Goal: Task Accomplishment & Management: Complete application form

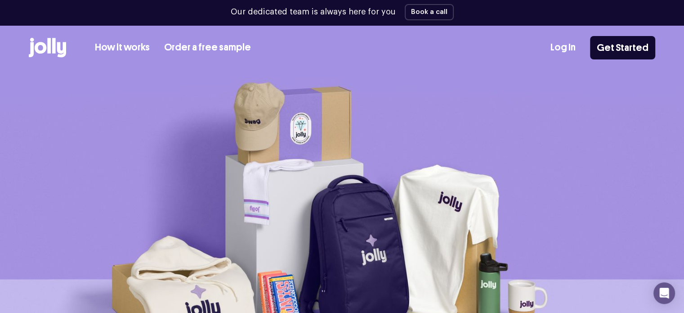
click at [610, 22] on div "Our dedicated team is always here for you Book a call How it works Order a free…" at bounding box center [342, 35] width 684 height 71
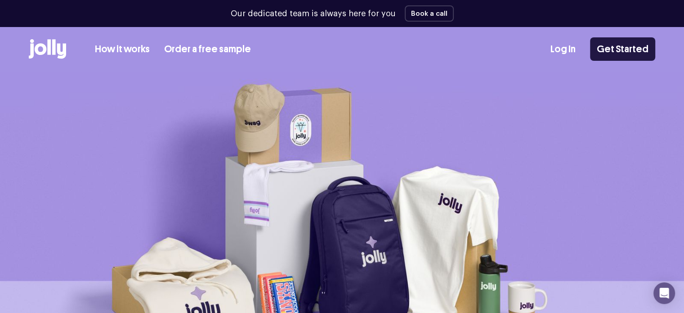
click at [610, 43] on link "Get Started" at bounding box center [622, 48] width 65 height 23
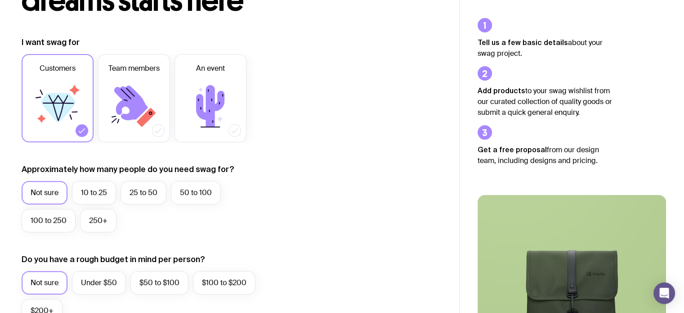
scroll to position [145, 0]
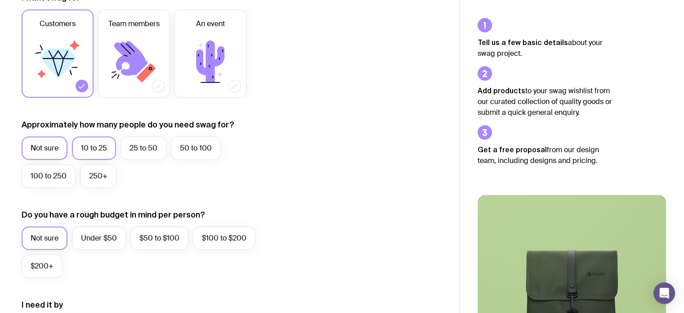
click at [104, 144] on label "10 to 25" at bounding box center [94, 147] width 44 height 23
click at [0, 0] on input "10 to 25" at bounding box center [0, 0] width 0 height 0
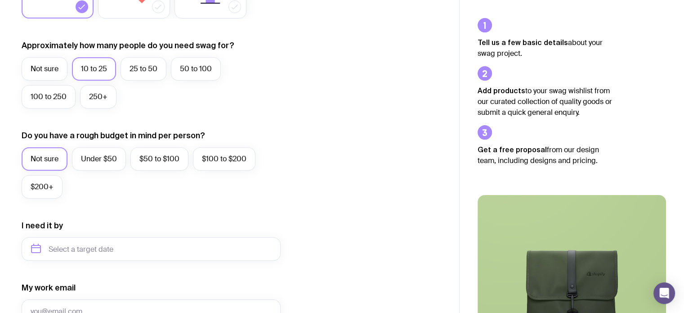
scroll to position [288, 0]
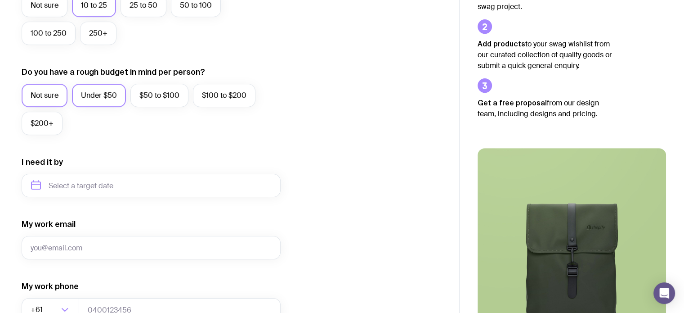
click at [104, 88] on label "Under $50" at bounding box center [99, 95] width 54 height 23
click at [0, 0] on input "Under $50" at bounding box center [0, 0] width 0 height 0
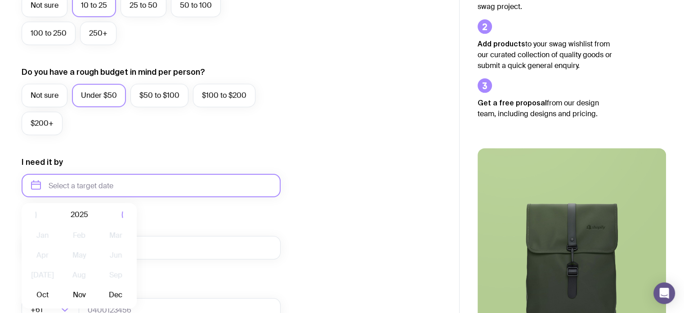
click at [86, 188] on input "text" at bounding box center [151, 185] width 259 height 23
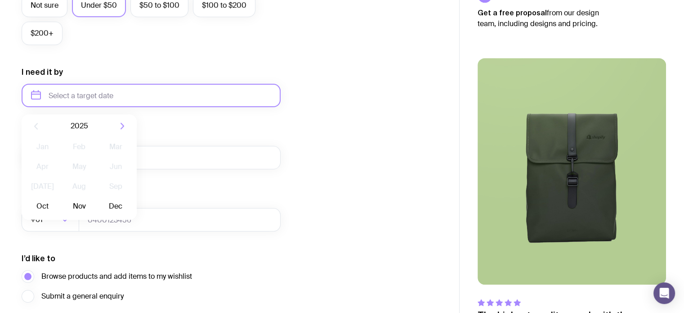
scroll to position [384, 0]
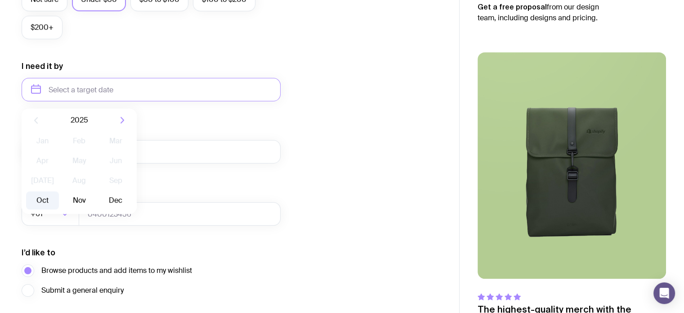
click at [39, 197] on button "Oct" at bounding box center [42, 200] width 33 height 18
type input "[DATE]"
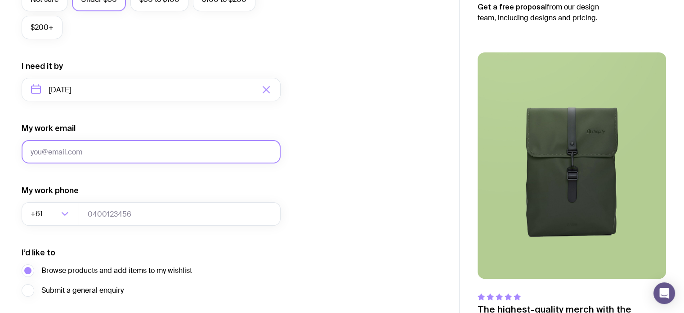
click at [102, 152] on input "My work email" at bounding box center [151, 151] width 259 height 23
type input "[EMAIL_ADDRESS][DOMAIN_NAME]"
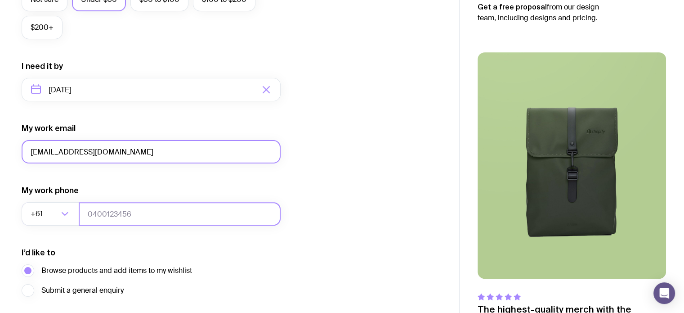
type input "478769310"
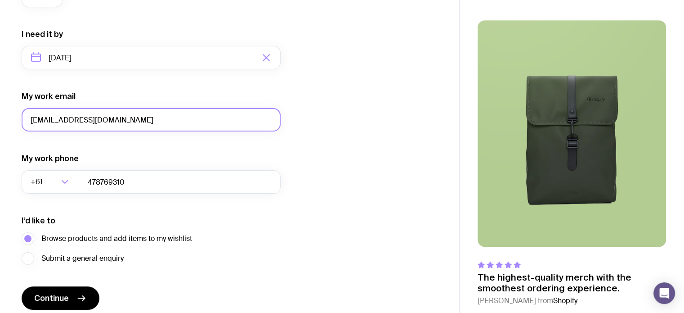
scroll to position [452, 0]
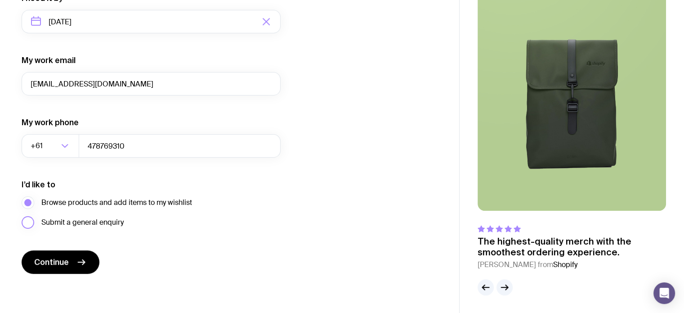
click at [28, 222] on label "Submit a general enquiry" at bounding box center [73, 222] width 102 height 13
click at [0, 0] on input "Submit a general enquiry" at bounding box center [0, 0] width 0 height 0
click at [24, 198] on label "Browse products and add items to my wishlist" at bounding box center [107, 202] width 171 height 13
click at [0, 0] on input "Browse products and add items to my wishlist" at bounding box center [0, 0] width 0 height 0
click at [25, 224] on label "Submit a general enquiry" at bounding box center [73, 222] width 102 height 13
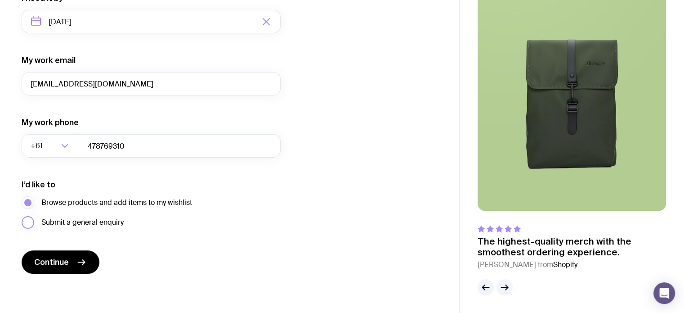
click at [0, 0] on input "Submit a general enquiry" at bounding box center [0, 0] width 0 height 0
click at [30, 202] on label "Browse products and add items to my wishlist" at bounding box center [107, 202] width 171 height 13
click at [0, 0] on input "Browse products and add items to my wishlist" at bounding box center [0, 0] width 0 height 0
click at [27, 221] on label "Submit a general enquiry" at bounding box center [73, 222] width 102 height 13
click at [0, 0] on input "Submit a general enquiry" at bounding box center [0, 0] width 0 height 0
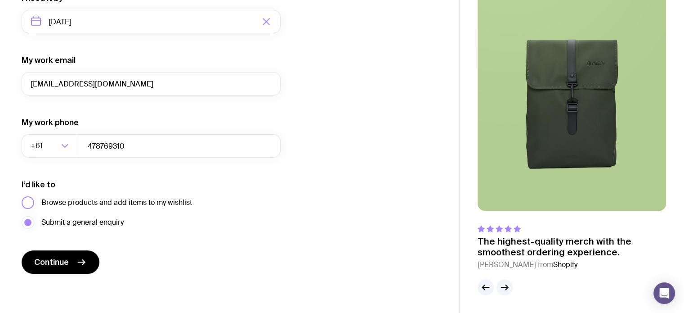
click at [29, 200] on label "Browse products and add items to my wishlist" at bounding box center [107, 202] width 171 height 13
click at [0, 0] on input "Browse products and add items to my wishlist" at bounding box center [0, 0] width 0 height 0
click at [27, 220] on label "Submit a general enquiry" at bounding box center [73, 222] width 102 height 13
click at [0, 0] on input "Submit a general enquiry" at bounding box center [0, 0] width 0 height 0
click at [31, 202] on label "Browse products and add items to my wishlist" at bounding box center [107, 202] width 171 height 13
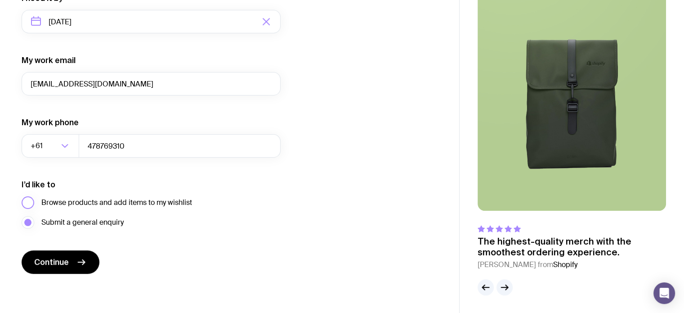
click at [0, 0] on input "Browse products and add items to my wishlist" at bounding box center [0, 0] width 0 height 0
click at [59, 264] on span "Continue" at bounding box center [51, 261] width 35 height 11
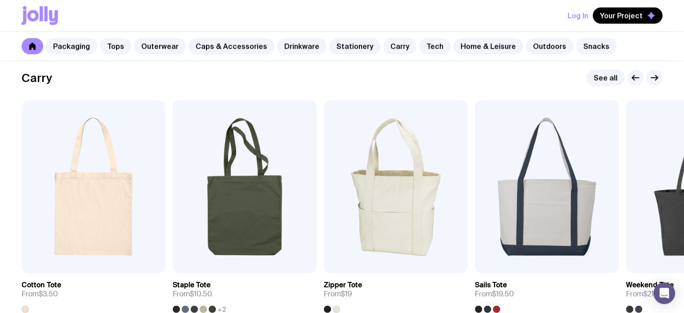
scroll to position [1889, 0]
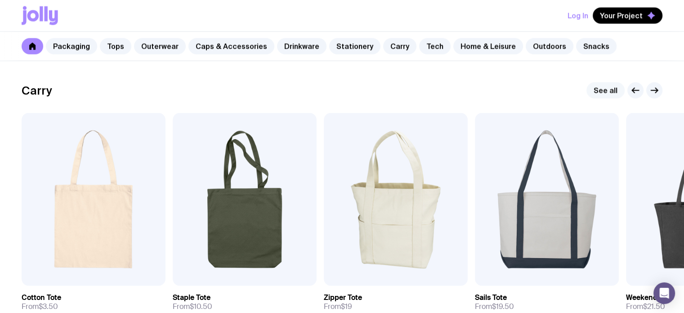
click at [609, 90] on link "See all" at bounding box center [606, 90] width 38 height 16
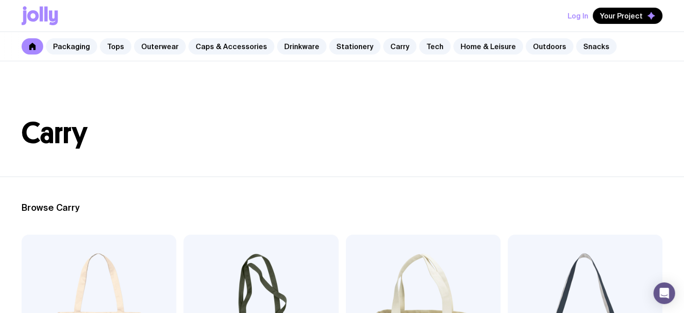
scroll to position [1889, 0]
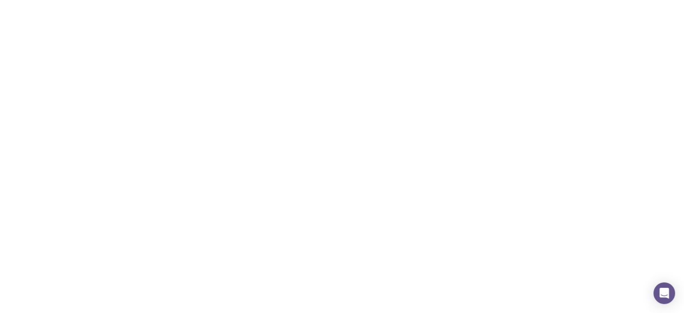
scroll to position [3200, 0]
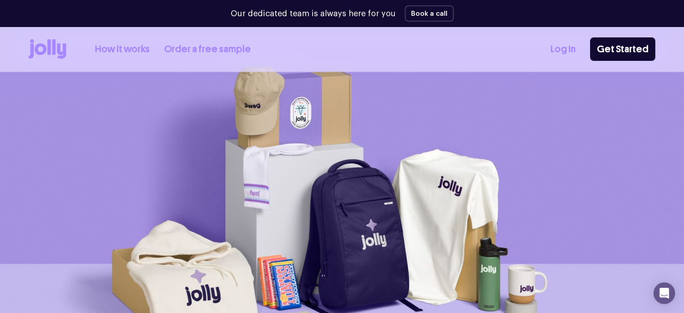
scroll to position [10, 0]
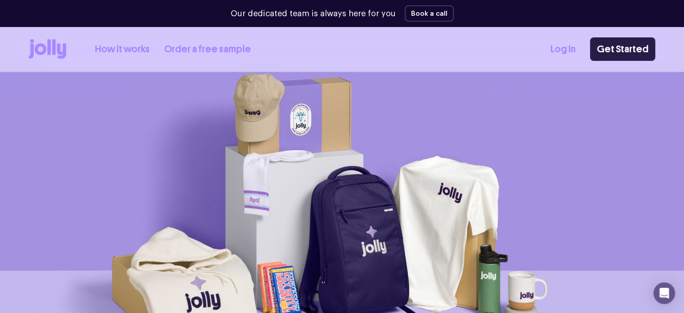
click at [636, 45] on link "Get Started" at bounding box center [622, 48] width 65 height 23
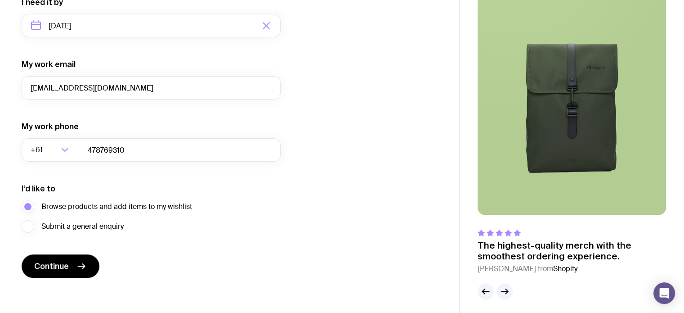
scroll to position [452, 0]
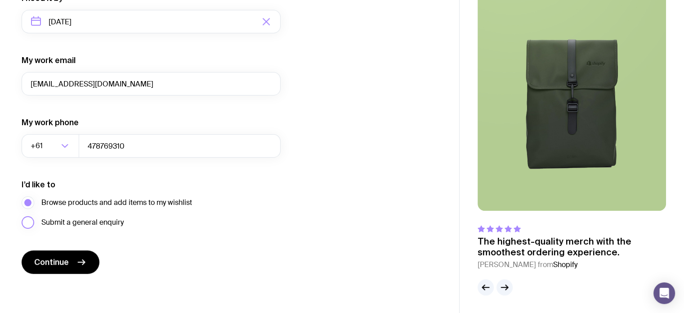
click at [25, 223] on label "Submit a general enquiry" at bounding box center [73, 222] width 102 height 13
click at [0, 0] on input "Submit a general enquiry" at bounding box center [0, 0] width 0 height 0
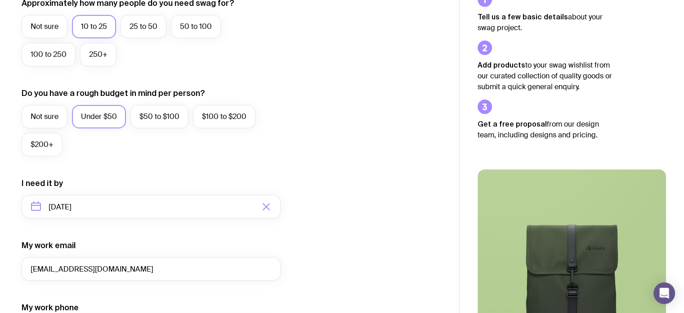
scroll to position [269, 0]
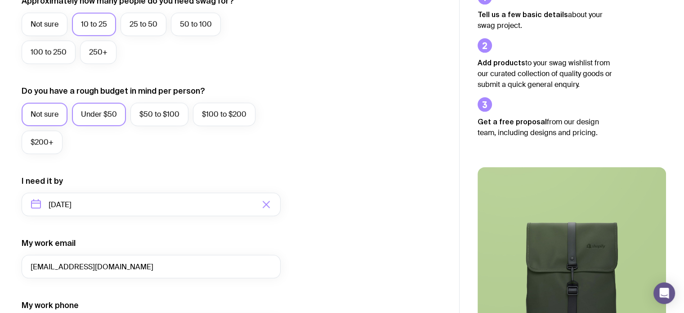
click at [55, 112] on label "Not sure" at bounding box center [45, 114] width 46 height 23
click at [0, 0] on input "Not sure" at bounding box center [0, 0] width 0 height 0
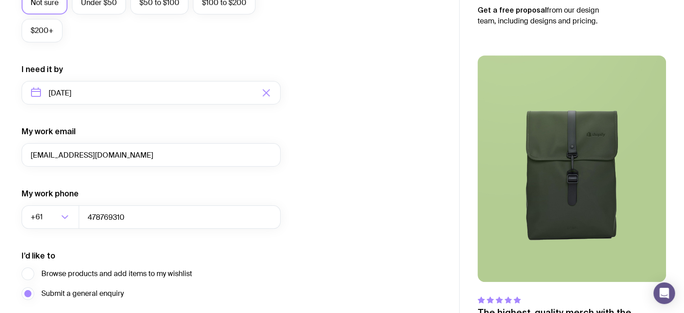
scroll to position [452, 0]
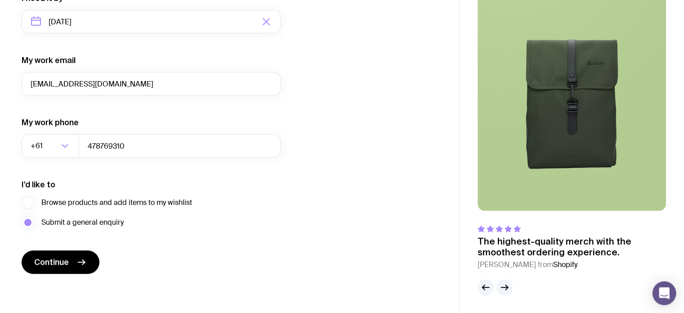
click at [658, 292] on div "Open Intercom Messenger" at bounding box center [665, 293] width 24 height 24
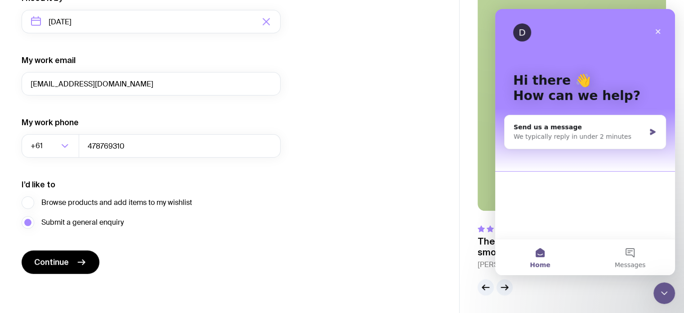
scroll to position [0, 0]
click at [628, 258] on button "Messages" at bounding box center [630, 257] width 90 height 36
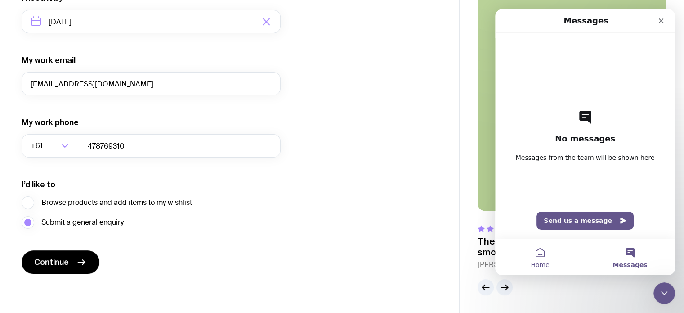
click at [545, 261] on span "Home" at bounding box center [540, 264] width 18 height 6
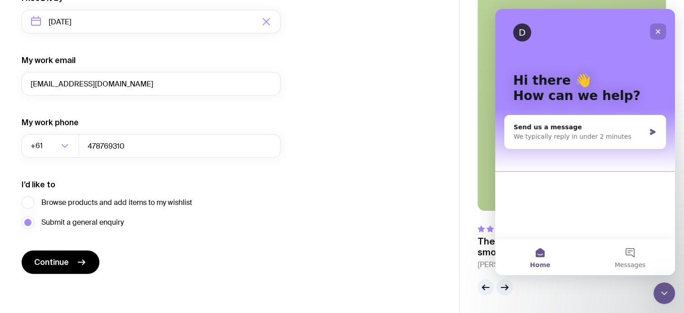
click at [659, 30] on icon "Close" at bounding box center [658, 31] width 5 height 5
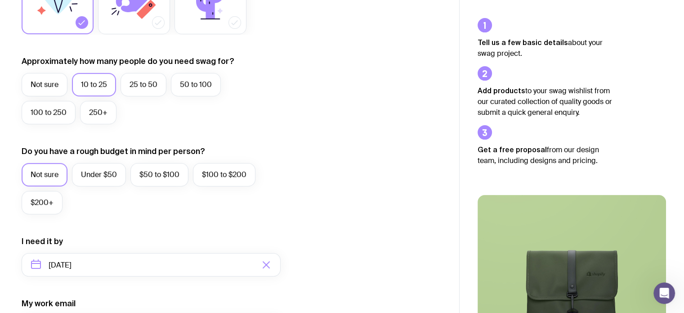
scroll to position [207, 0]
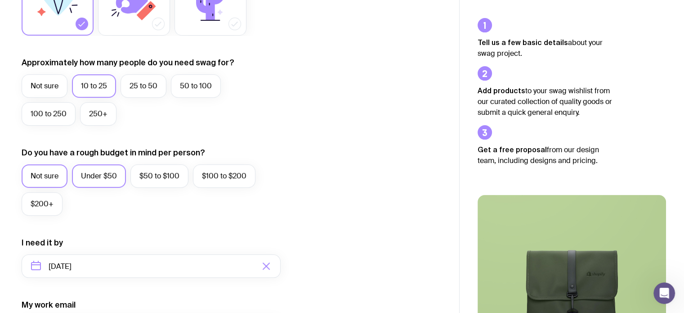
click at [99, 176] on label "Under $50" at bounding box center [99, 175] width 54 height 23
click at [0, 0] on input "Under $50" at bounding box center [0, 0] width 0 height 0
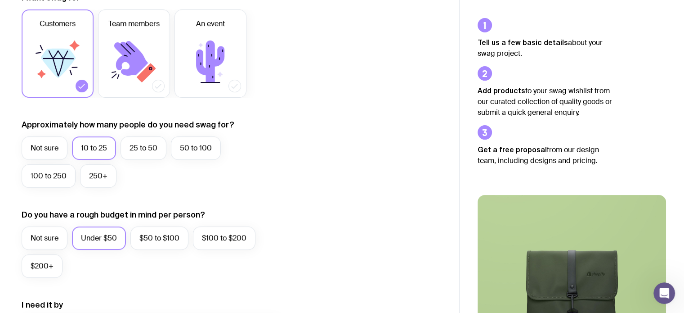
scroll to position [146, 0]
click at [148, 146] on label "25 to 50" at bounding box center [144, 147] width 46 height 23
click at [0, 0] on input "25 to 50" at bounding box center [0, 0] width 0 height 0
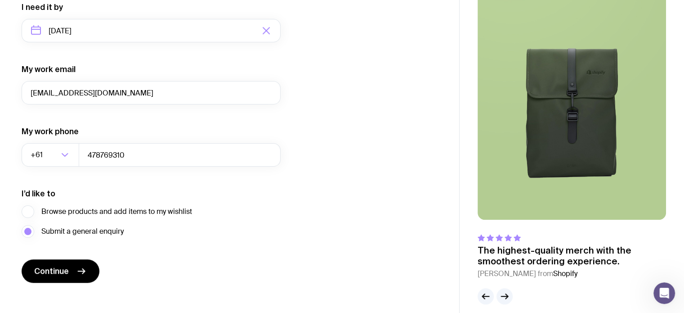
scroll to position [452, 0]
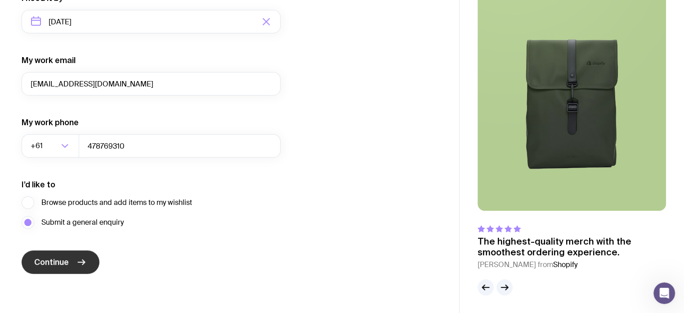
click at [70, 256] on button "Continue" at bounding box center [61, 261] width 78 height 23
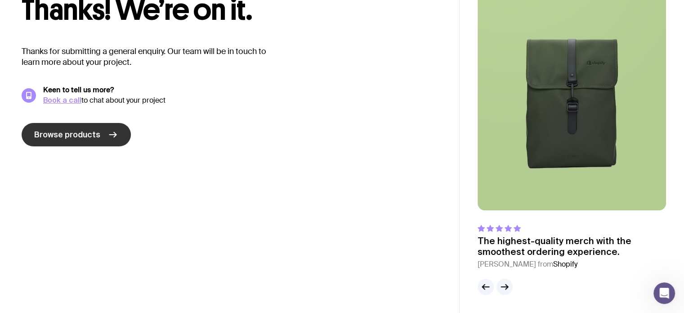
click at [80, 135] on span "Browse products" at bounding box center [67, 134] width 66 height 11
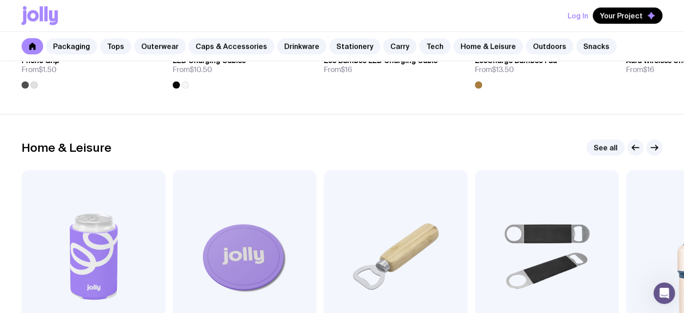
scroll to position [2424, 0]
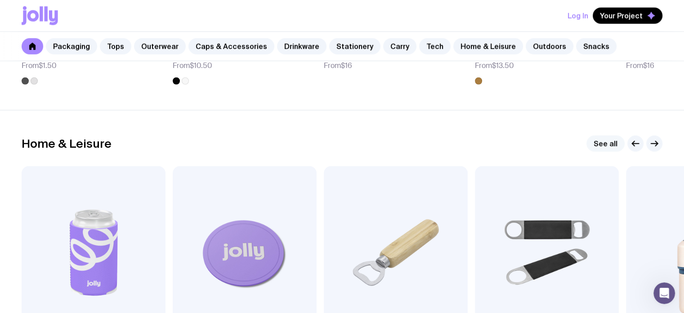
click at [609, 141] on link "See all" at bounding box center [606, 143] width 38 height 16
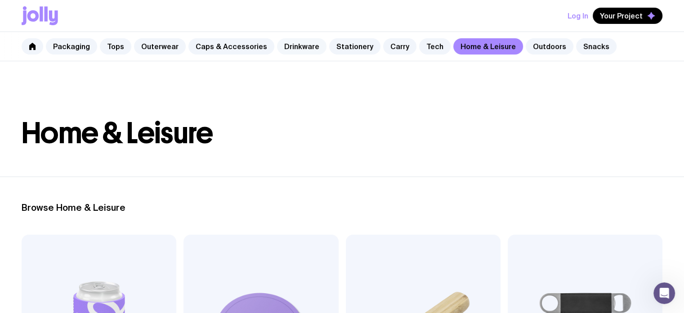
click at [300, 47] on link "Drinkware" at bounding box center [301, 46] width 49 height 16
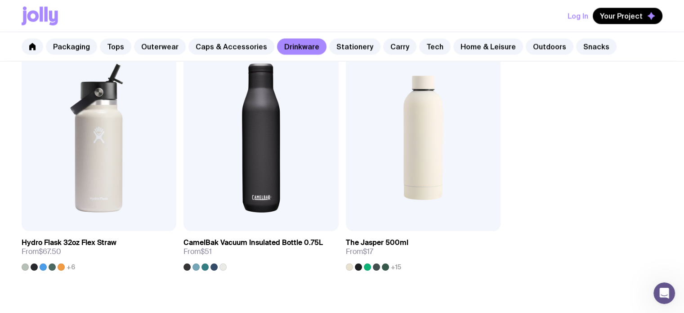
scroll to position [1463, 0]
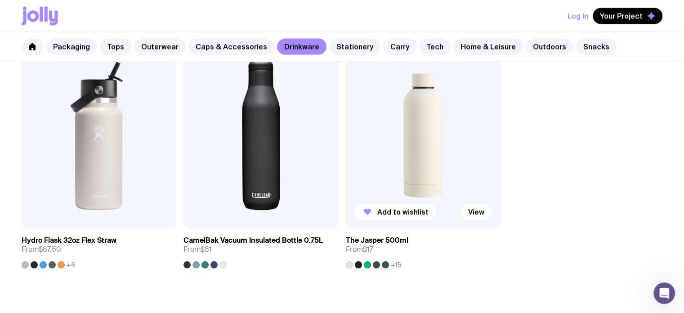
click at [441, 180] on img at bounding box center [423, 135] width 155 height 186
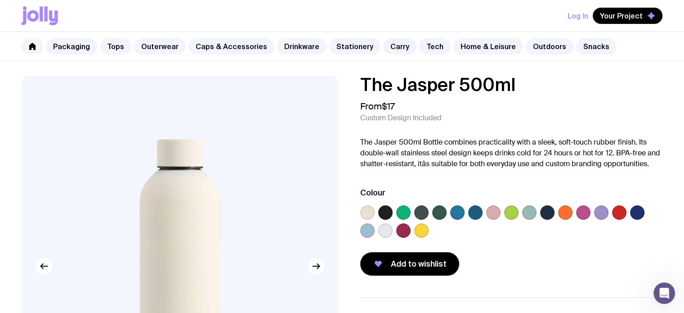
click at [579, 15] on button "Log In" at bounding box center [578, 16] width 21 height 16
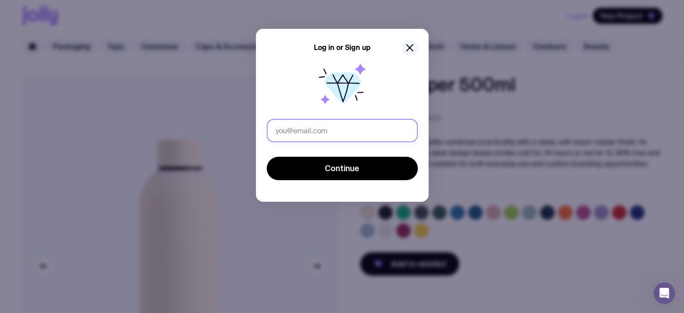
click at [315, 127] on input "text" at bounding box center [342, 130] width 151 height 23
type input "bani@blindsbybani.com.au"
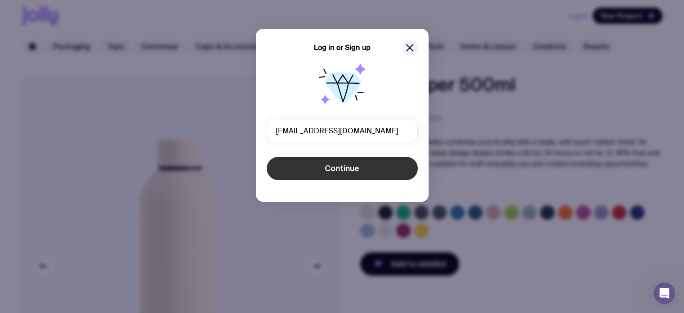
click at [363, 163] on button "Continue" at bounding box center [342, 168] width 151 height 23
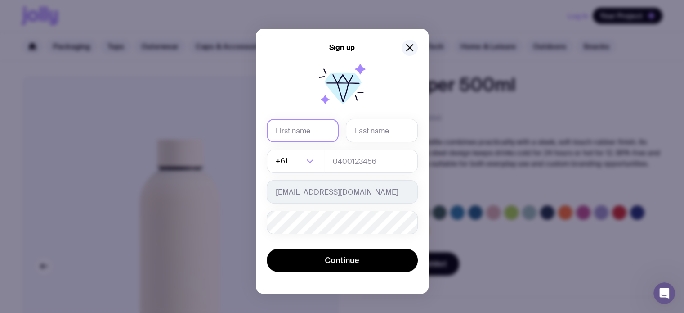
click at [297, 124] on input "text" at bounding box center [303, 130] width 72 height 23
type input "Bani"
type input "Ehsani"
type input "478769310"
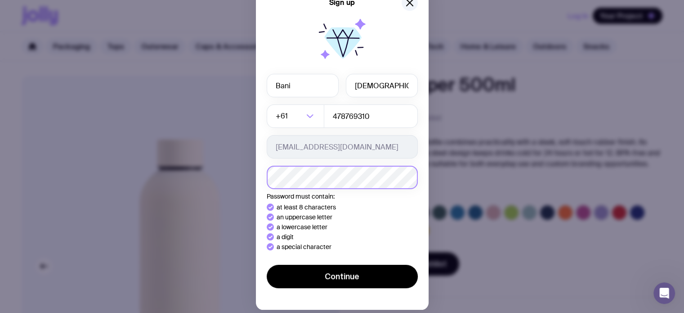
scroll to position [49, 0]
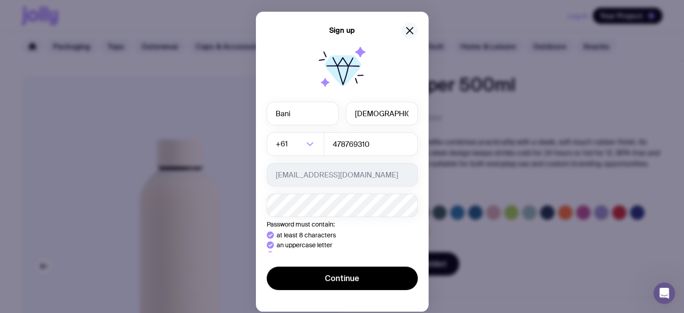
click at [406, 3] on div "Sign up Bani Ehsani +61 Loading... 478769310 bani@blindsbybani.com.au Password …" at bounding box center [342, 156] width 684 height 313
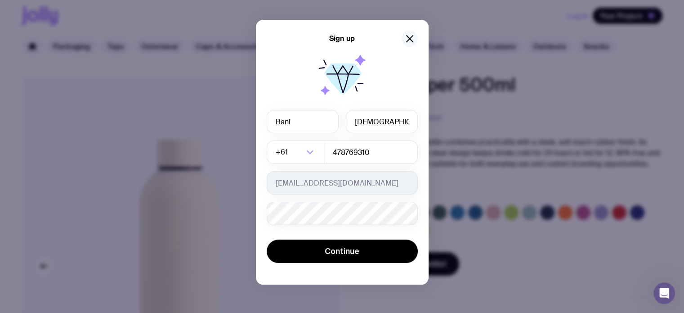
scroll to position [9, 0]
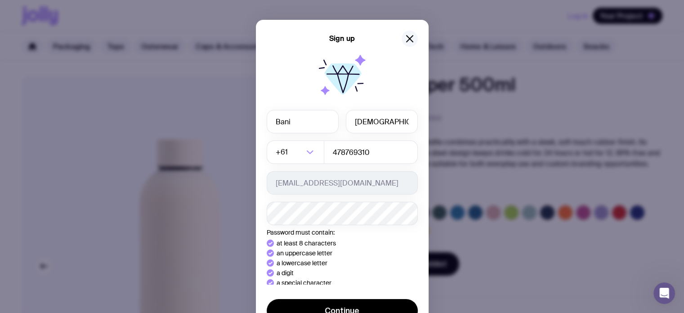
click at [409, 45] on button "button" at bounding box center [410, 39] width 16 height 16
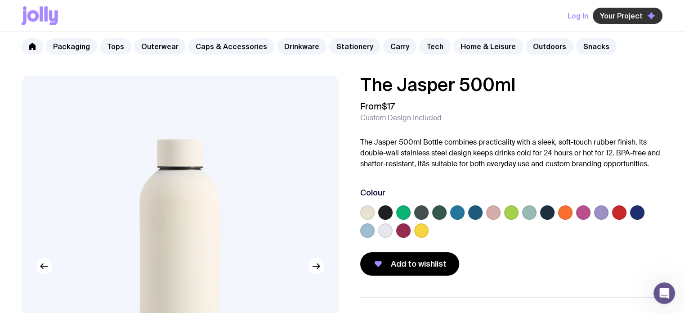
click at [617, 8] on button "Your Project" at bounding box center [628, 16] width 70 height 16
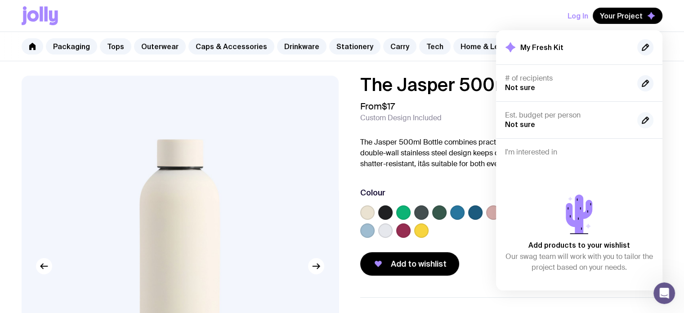
click at [644, 119] on icon "button" at bounding box center [645, 120] width 6 height 6
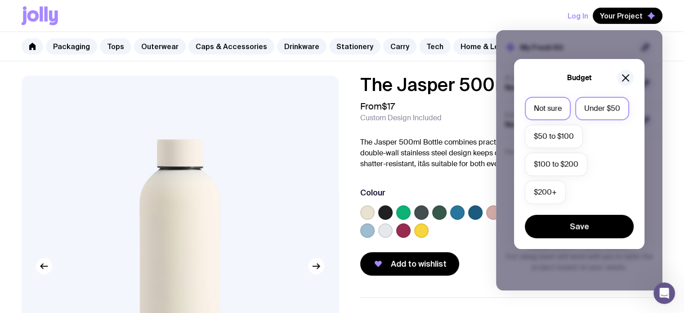
click at [599, 110] on label "Under $50" at bounding box center [602, 108] width 54 height 23
click at [0, 0] on input "Under $50" at bounding box center [0, 0] width 0 height 0
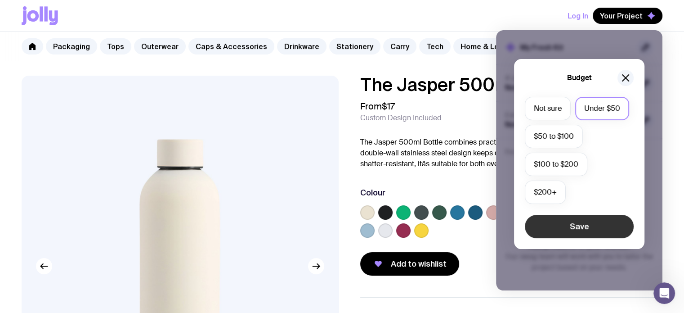
click at [590, 228] on button "Save" at bounding box center [579, 226] width 109 height 23
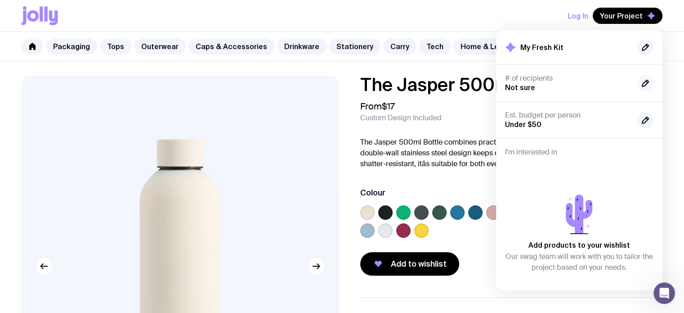
click at [650, 83] on icon "button" at bounding box center [645, 83] width 11 height 11
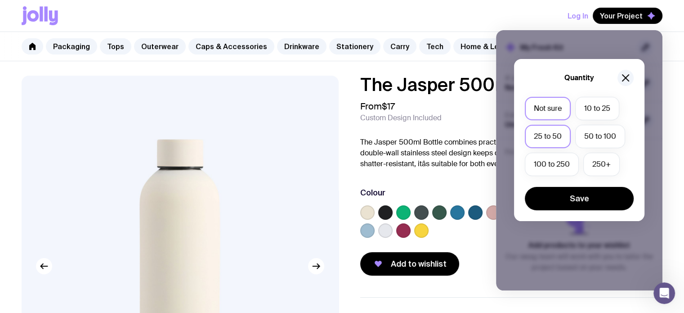
click at [553, 140] on label "25 to 50" at bounding box center [548, 136] width 46 height 23
click at [0, 0] on input "25 to 50" at bounding box center [0, 0] width 0 height 0
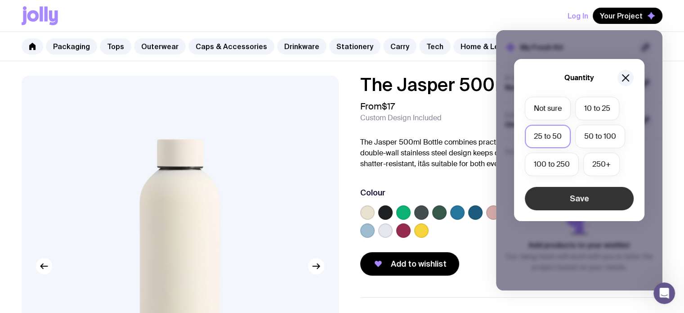
click at [581, 199] on button "Save" at bounding box center [579, 198] width 109 height 23
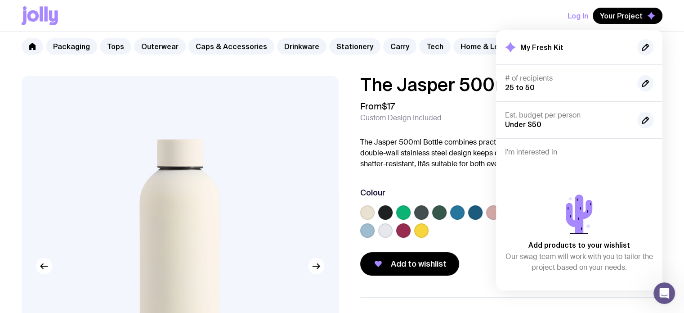
click at [562, 143] on div "I'm interested in Add products to your wishlist Our swag team will work with yo…" at bounding box center [579, 214] width 166 height 152
click at [532, 9] on div "Log In Your Project My Fresh Kit # of recipients 25 to 50 Est. budget per perso…" at bounding box center [342, 15] width 641 height 31
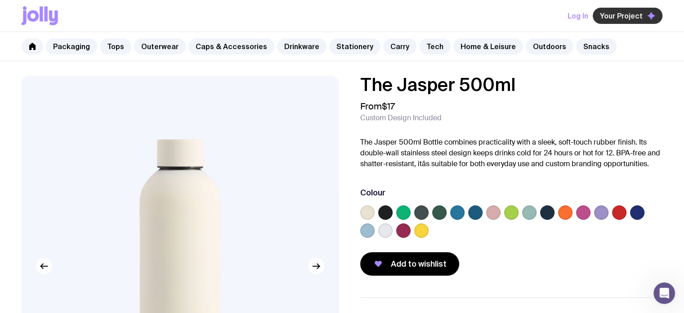
click at [642, 17] on span "Your Project" at bounding box center [621, 15] width 43 height 9
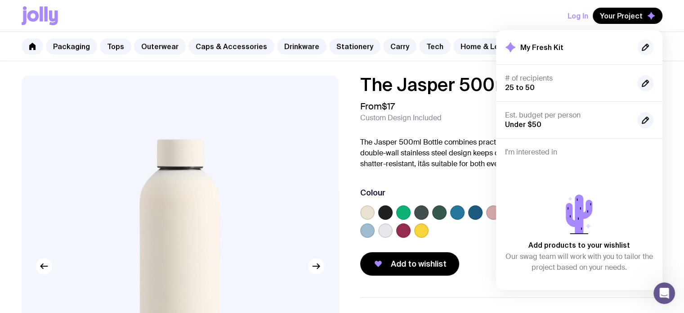
click at [646, 45] on icon "button" at bounding box center [647, 46] width 2 height 2
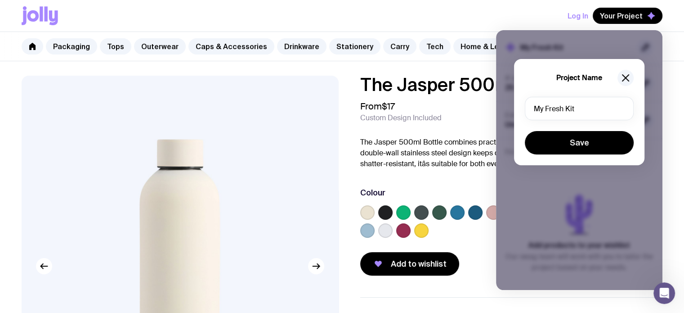
click at [624, 69] on div "Project Name My Fresh Kit Save" at bounding box center [579, 112] width 130 height 106
click at [624, 74] on icon "button" at bounding box center [625, 77] width 11 height 11
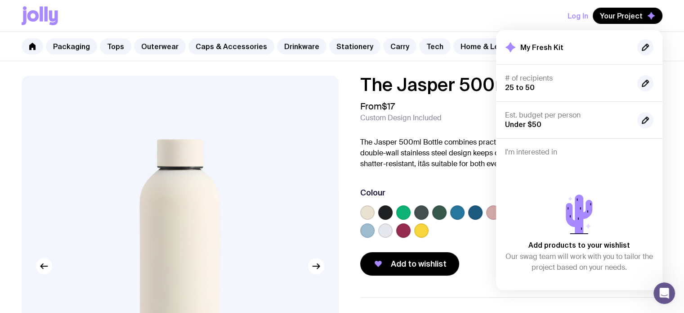
click at [514, 17] on div "Log In Your Project My Fresh Kit # of recipients 25 to 50 Est. budget per perso…" at bounding box center [342, 15] width 641 height 31
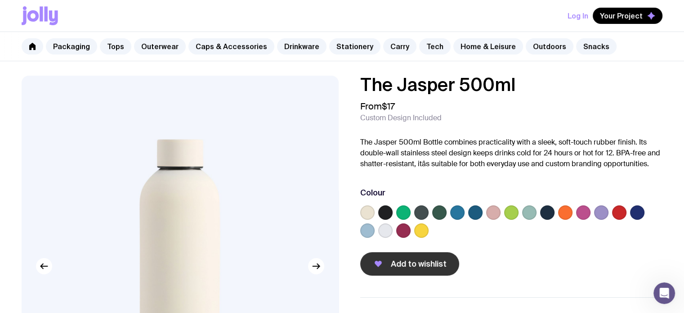
click at [399, 260] on span "Add to wishlist" at bounding box center [419, 263] width 56 height 11
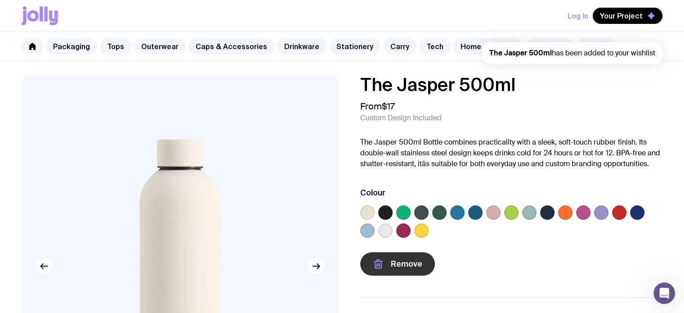
scroll to position [0, 0]
click at [289, 46] on link "Drinkware" at bounding box center [301, 46] width 49 height 16
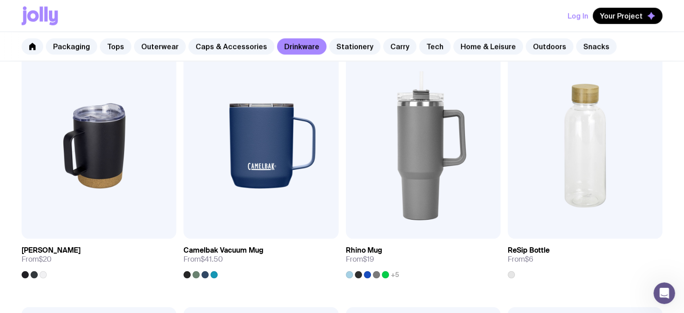
scroll to position [692, 0]
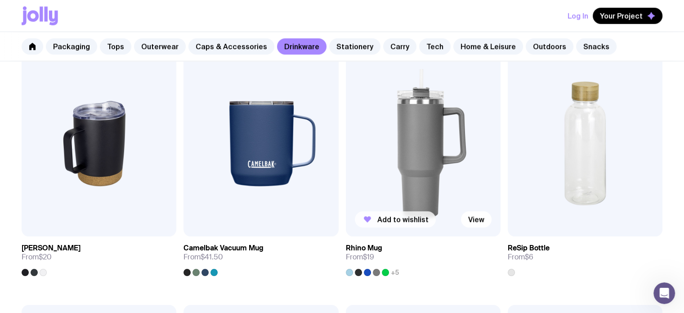
click at [399, 217] on span "Add to wishlist" at bounding box center [402, 219] width 51 height 9
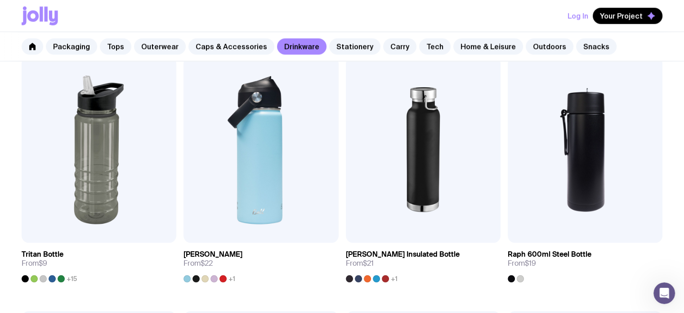
scroll to position [942, 0]
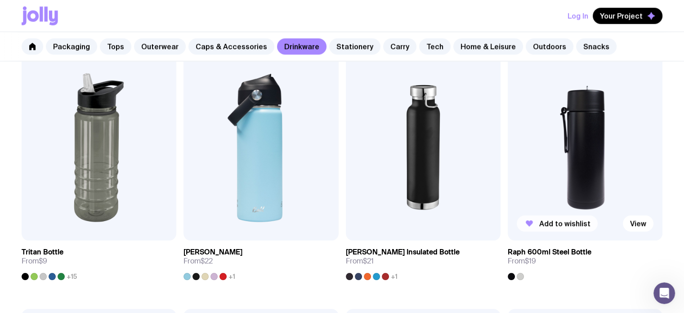
click at [559, 221] on span "Add to wishlist" at bounding box center [564, 223] width 51 height 9
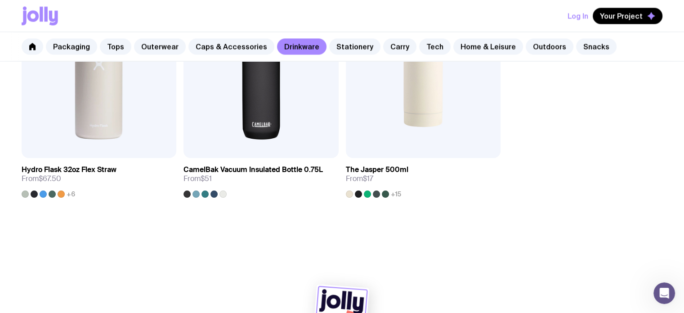
scroll to position [1571, 0]
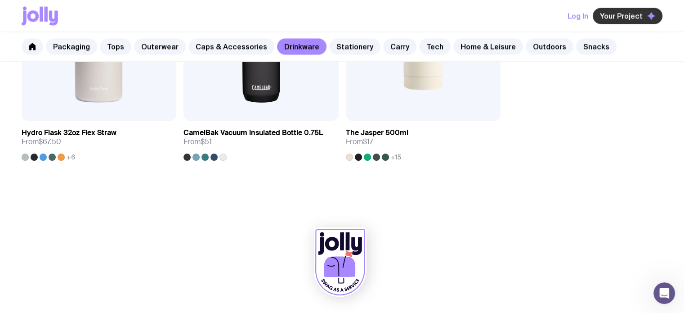
click at [628, 19] on span "Your Project" at bounding box center [621, 15] width 43 height 9
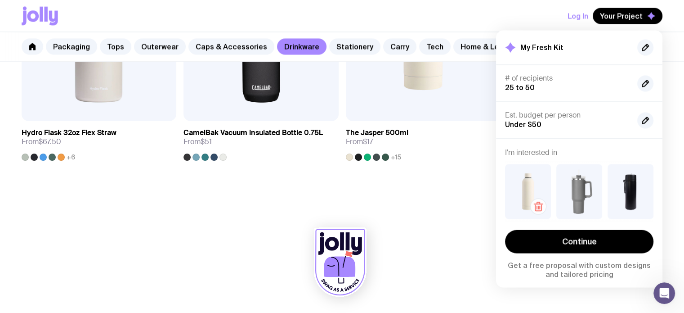
click at [540, 206] on icon "button" at bounding box center [540, 207] width 0 height 3
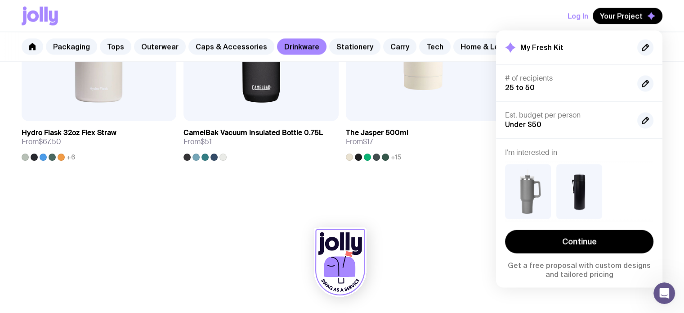
click at [462, 215] on div at bounding box center [342, 264] width 641 height 99
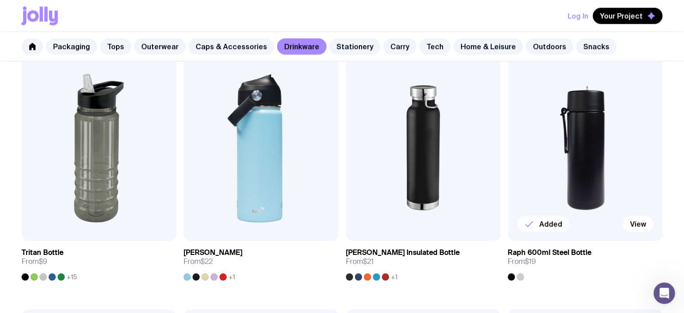
scroll to position [947, 0]
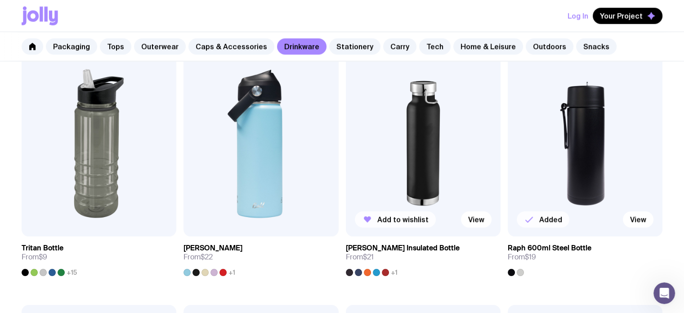
click at [413, 217] on span "Add to wishlist" at bounding box center [402, 219] width 51 height 9
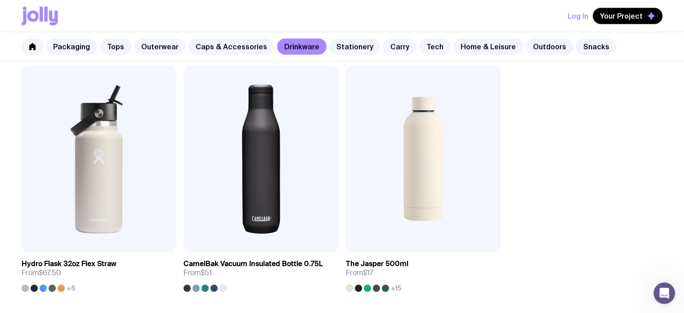
scroll to position [1441, 0]
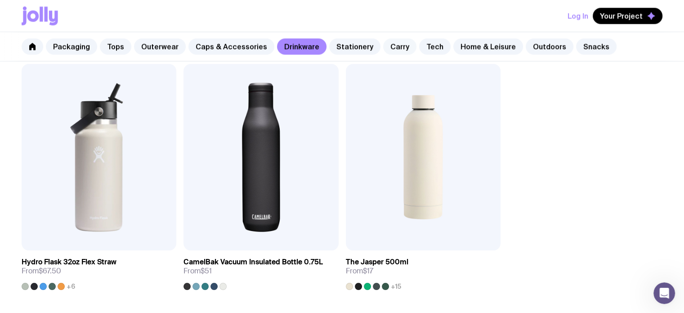
click at [384, 44] on link "Carry" at bounding box center [399, 46] width 33 height 16
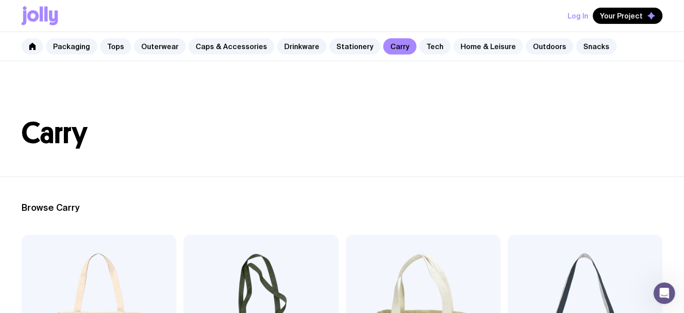
click at [471, 44] on link "Home & Leisure" at bounding box center [488, 46] width 70 height 16
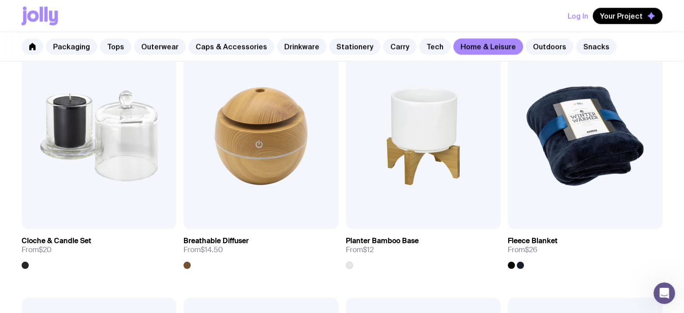
scroll to position [1405, 0]
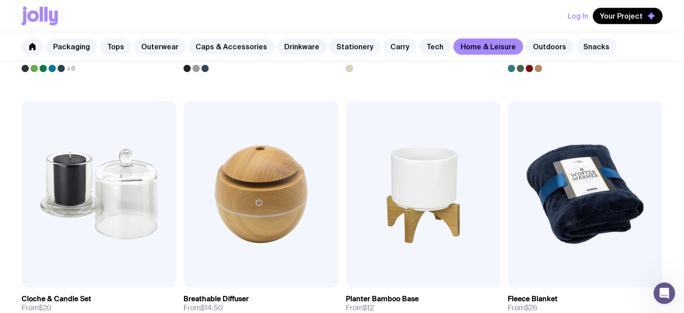
click at [385, 48] on link "Carry" at bounding box center [399, 46] width 33 height 16
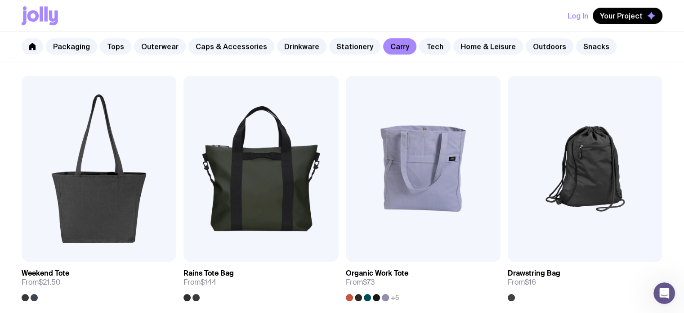
scroll to position [425, 0]
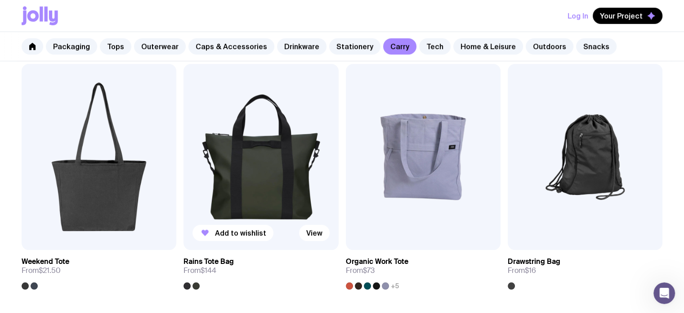
click at [273, 157] on img at bounding box center [261, 157] width 155 height 186
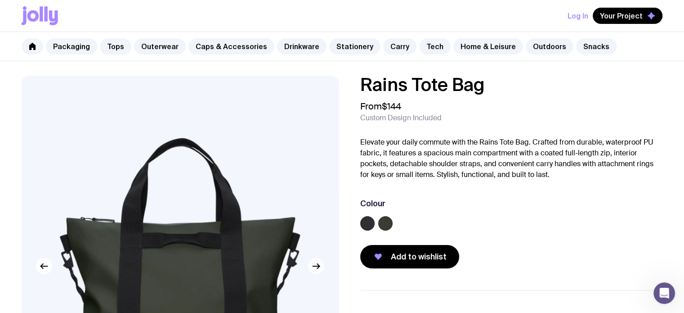
click at [318, 266] on icon "button" at bounding box center [318, 265] width 2 height 5
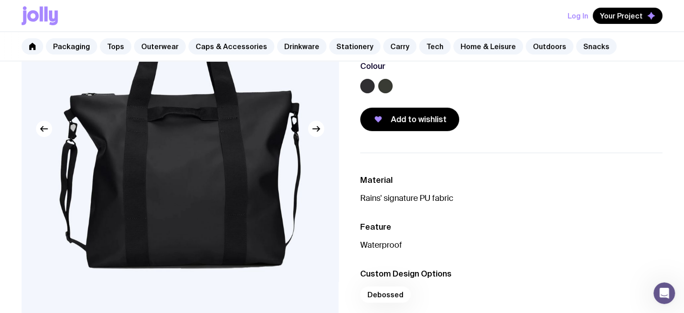
scroll to position [151, 0]
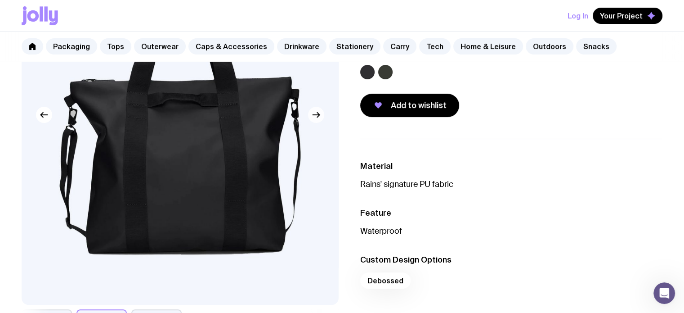
click at [319, 110] on icon "button" at bounding box center [316, 114] width 11 height 11
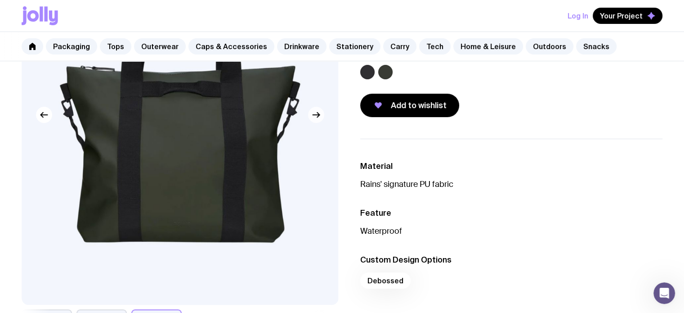
click at [319, 110] on icon "button" at bounding box center [316, 114] width 11 height 11
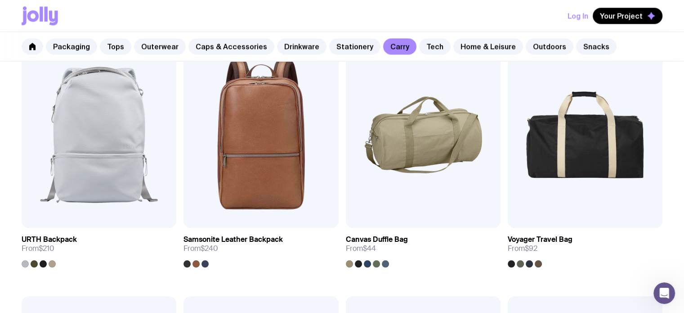
scroll to position [1216, 0]
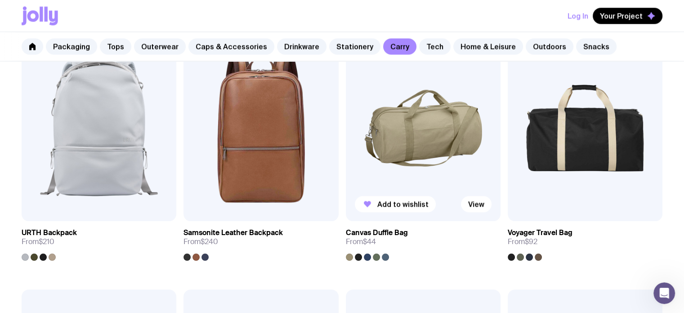
click at [432, 139] on img at bounding box center [423, 128] width 155 height 186
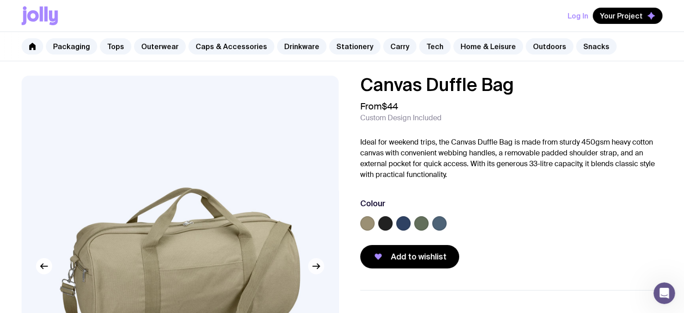
click at [319, 264] on icon "button" at bounding box center [316, 265] width 11 height 11
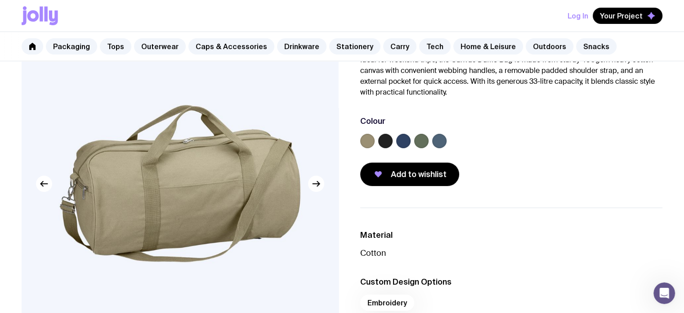
scroll to position [85, 0]
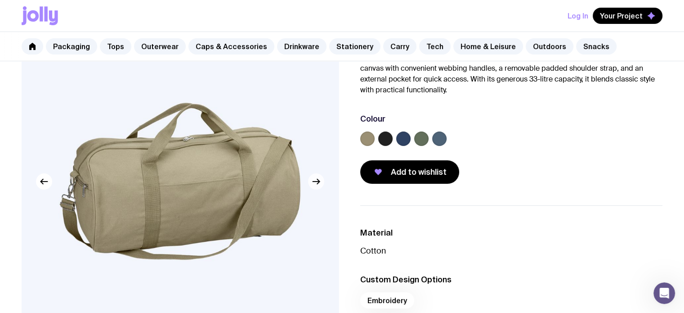
click at [317, 182] on icon "button" at bounding box center [316, 181] width 11 height 11
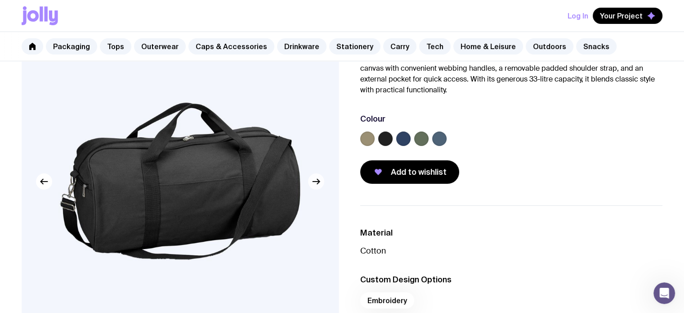
click at [317, 182] on icon "button" at bounding box center [316, 181] width 11 height 11
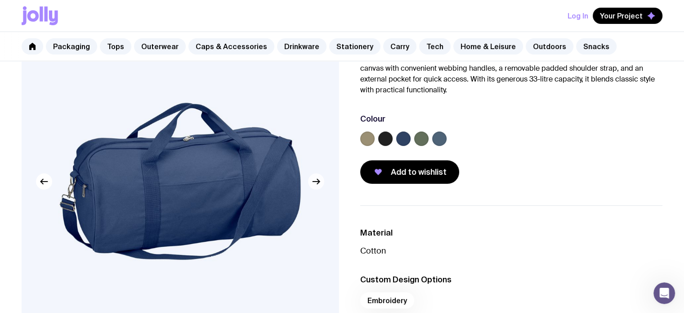
click at [317, 182] on icon "button" at bounding box center [316, 181] width 11 height 11
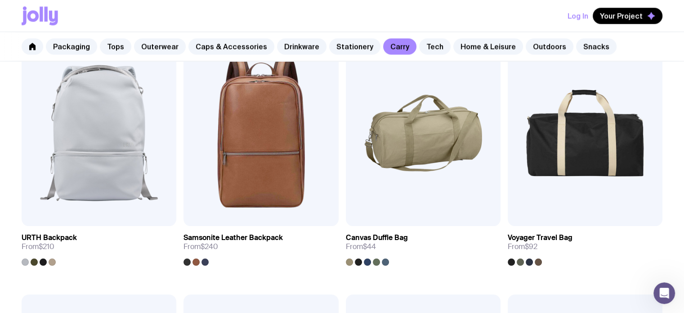
scroll to position [1214, 0]
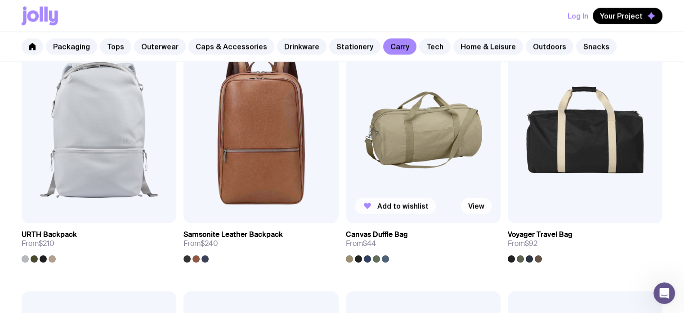
click at [397, 203] on span "Add to wishlist" at bounding box center [402, 205] width 51 height 9
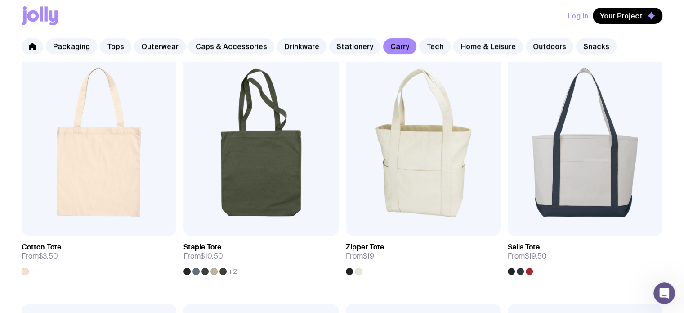
scroll to position [188, 0]
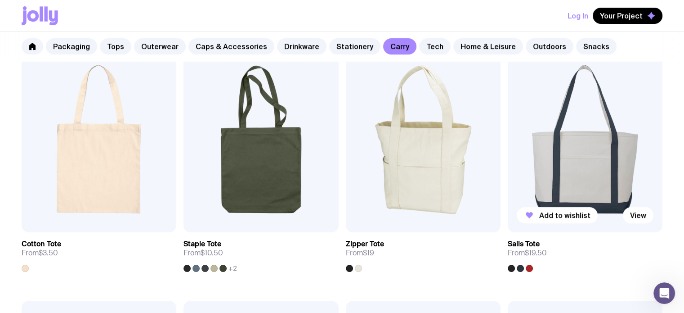
click at [614, 154] on img at bounding box center [585, 139] width 155 height 186
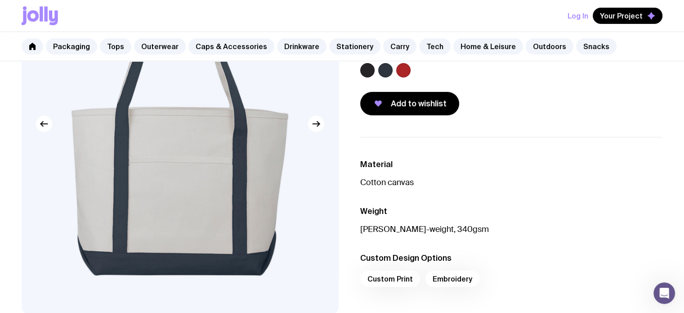
scroll to position [144, 0]
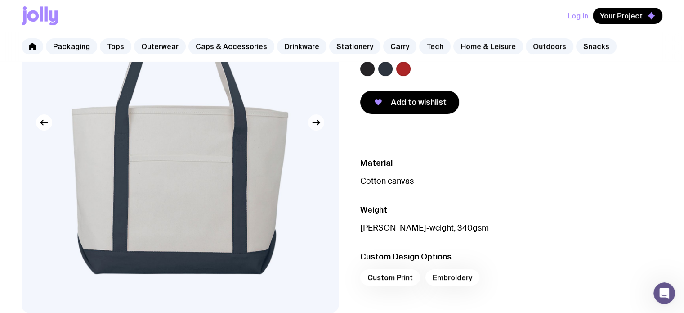
click at [312, 124] on icon "button" at bounding box center [316, 122] width 11 height 11
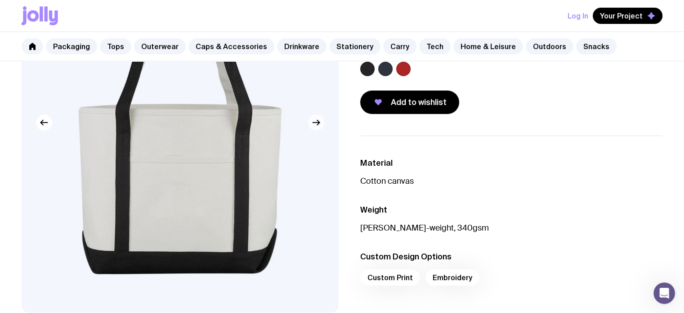
click at [312, 124] on icon "button" at bounding box center [316, 122] width 11 height 11
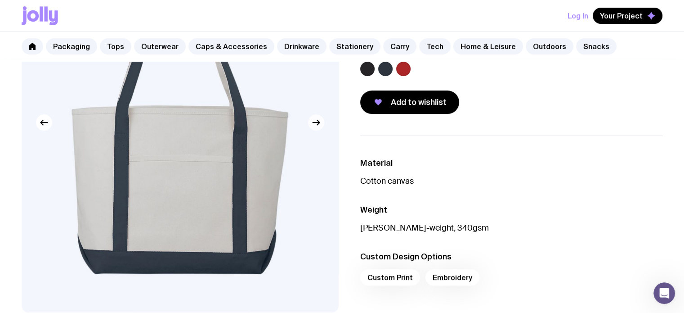
click at [312, 124] on icon "button" at bounding box center [316, 122] width 11 height 11
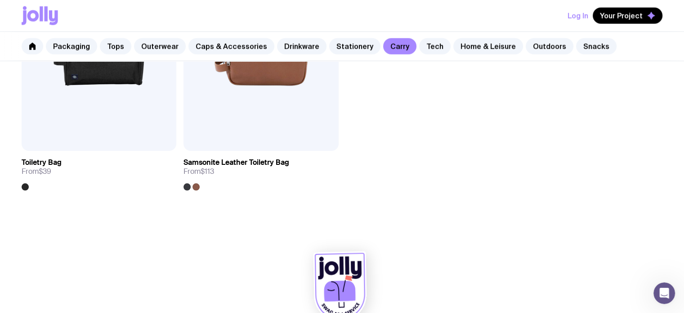
scroll to position [2316, 0]
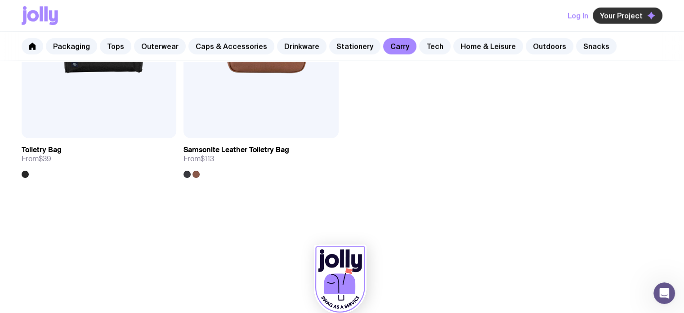
click at [617, 15] on span "Your Project" at bounding box center [621, 15] width 43 height 9
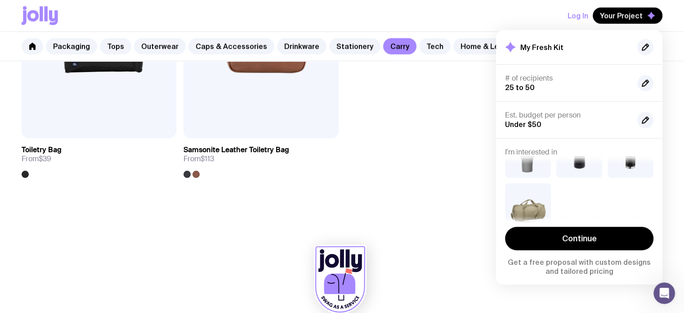
scroll to position [58, 0]
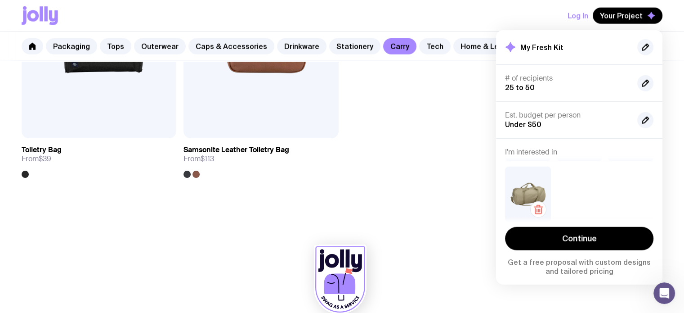
click at [527, 183] on img at bounding box center [528, 193] width 46 height 55
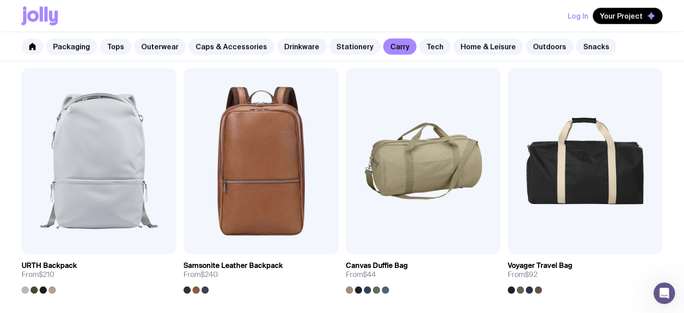
scroll to position [1209, 0]
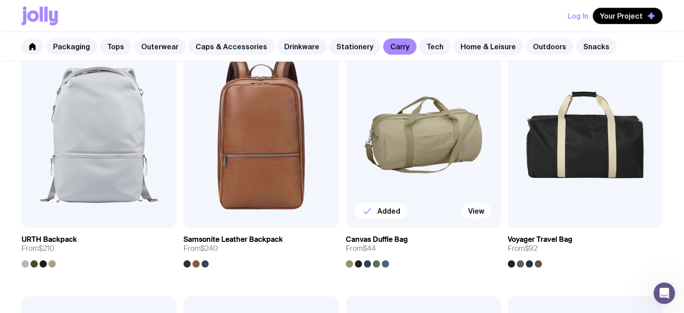
click at [472, 210] on link "View" at bounding box center [476, 210] width 31 height 16
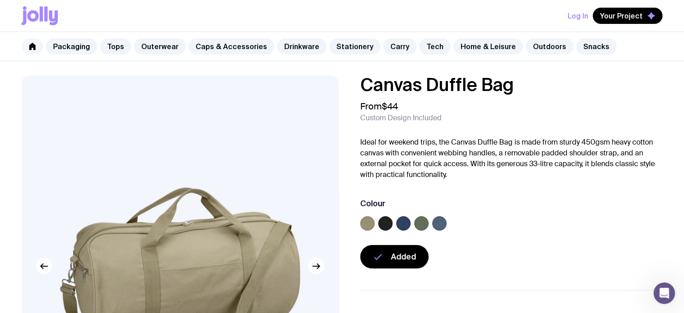
click at [30, 50] on link at bounding box center [33, 46] width 22 height 16
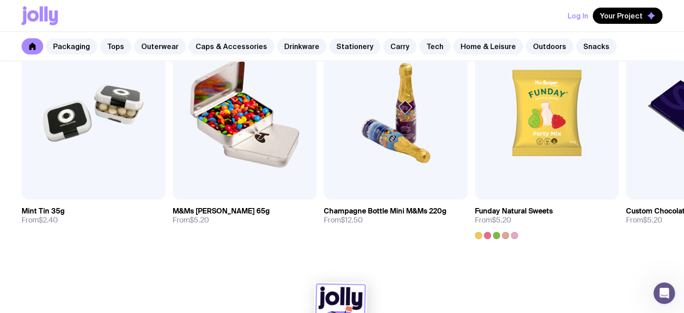
scroll to position [3200, 0]
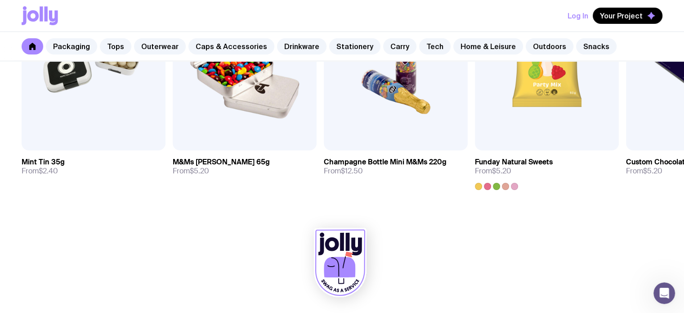
click at [38, 48] on link at bounding box center [33, 46] width 22 height 16
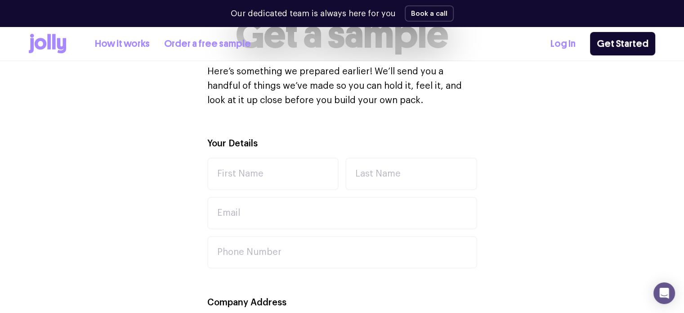
scroll to position [238, 0]
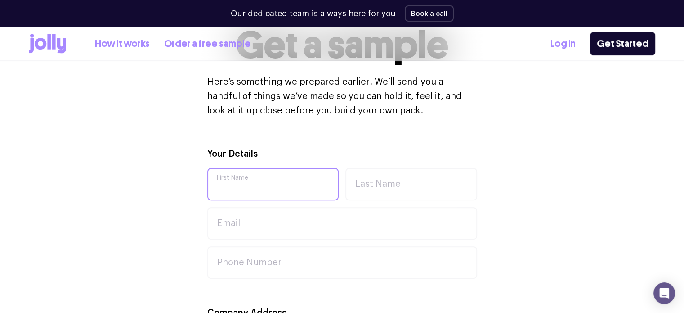
click at [259, 186] on input "First Name" at bounding box center [273, 184] width 132 height 32
type input "Bani"
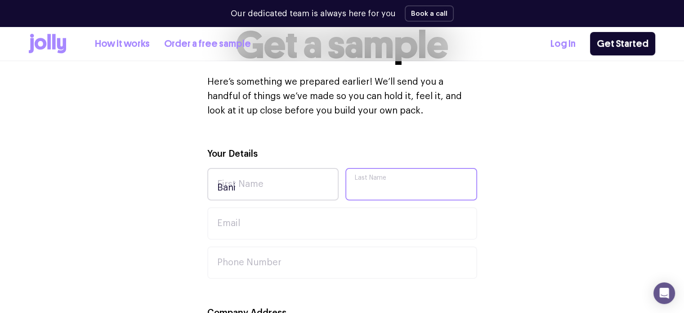
type input "Ehsani"
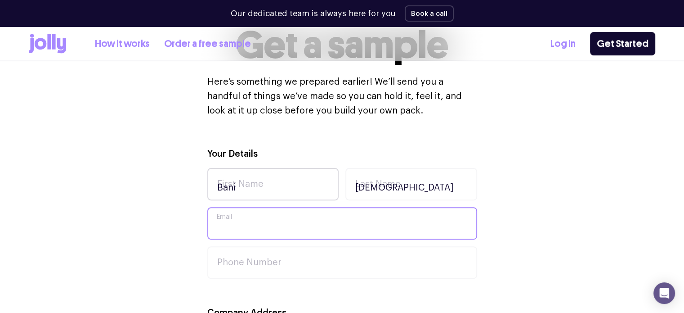
type input "sales@blindsbybani.com.au"
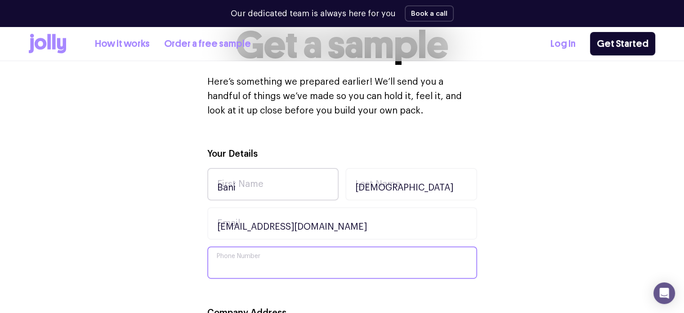
type input "478769310"
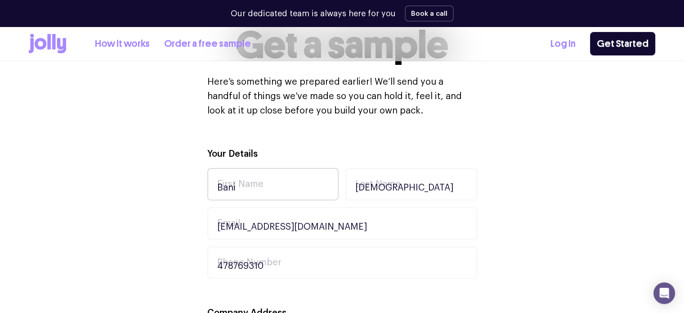
type input "Bani Blinds Pty Ltd"
type input "Shop 1, 511 Pacific Highway"
type input "Mount Colah"
type input "2079"
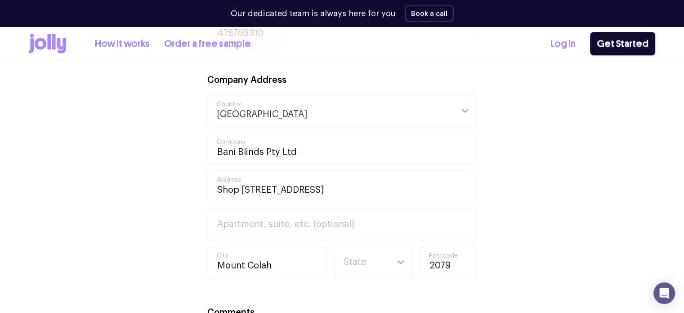
scroll to position [475, 0]
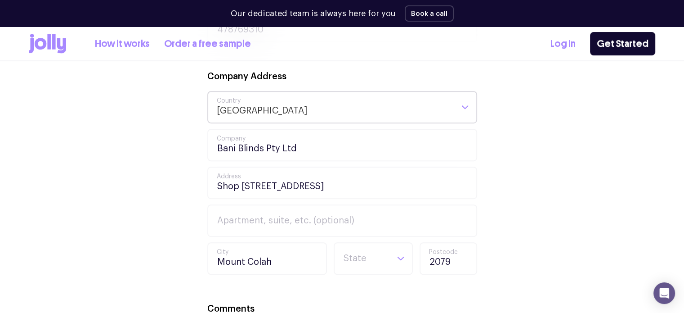
click at [337, 103] on input "Search for option" at bounding box center [380, 107] width 145 height 31
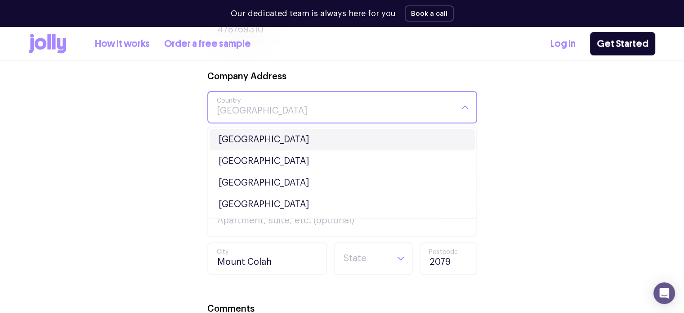
click at [527, 97] on div "Your Details Bani First Name Ehsani Last Name sales@blindsbybani.com.au Email 4…" at bounding box center [342, 204] width 627 height 588
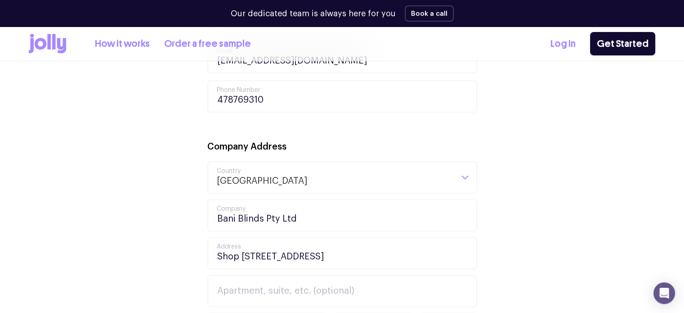
scroll to position [451, 0]
